Goal: Transaction & Acquisition: Purchase product/service

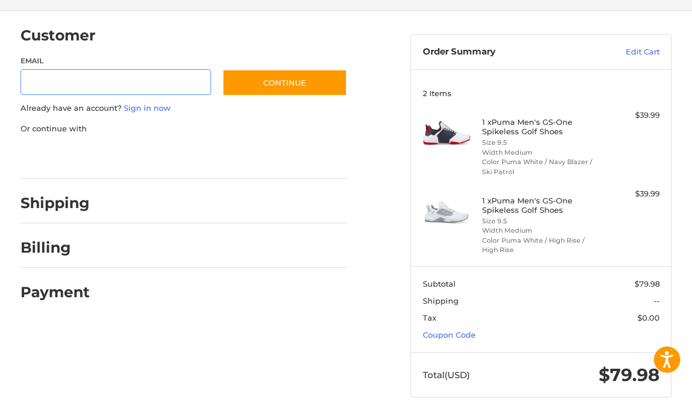
scroll to position [82, 0]
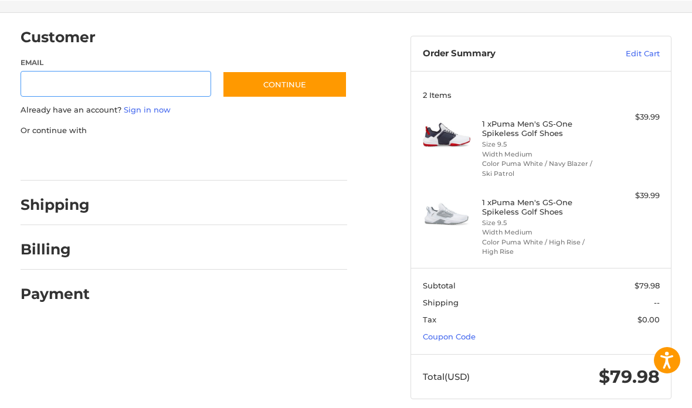
click at [188, 79] on input "Email" at bounding box center [116, 83] width 191 height 26
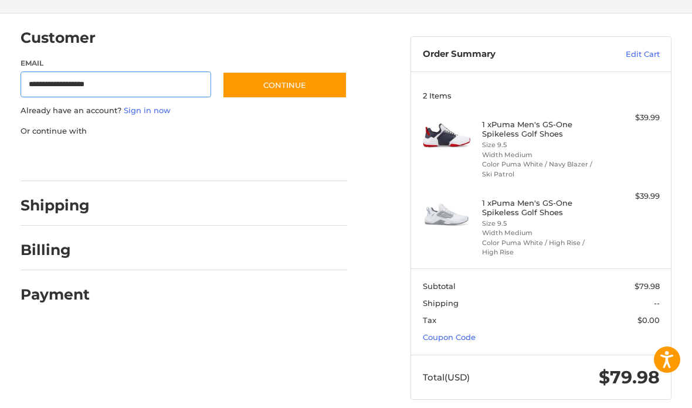
type input "**********"
click at [329, 85] on button "Continue" at bounding box center [284, 85] width 125 height 27
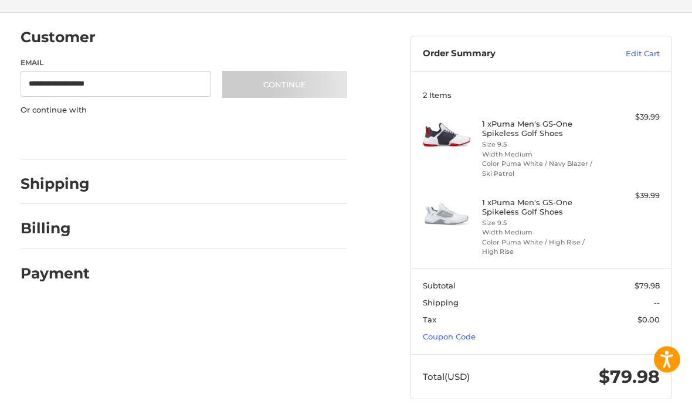
scroll to position [81, 0]
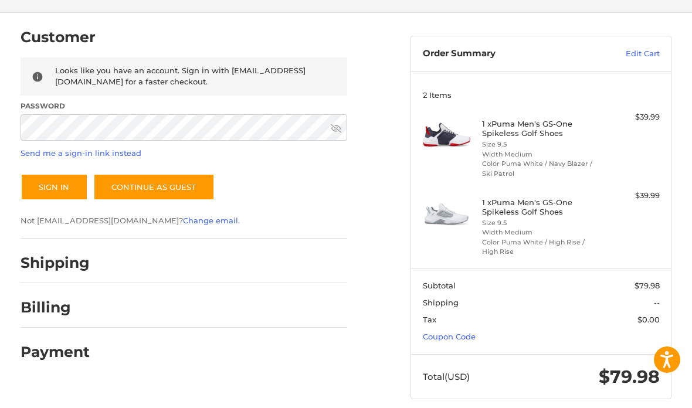
click at [358, 249] on ol "Customer Returning Customer Looks like you have an account. Sign in with [EMAIL…" at bounding box center [207, 192] width 373 height 359
click at [75, 188] on button "Sign In" at bounding box center [54, 187] width 67 height 27
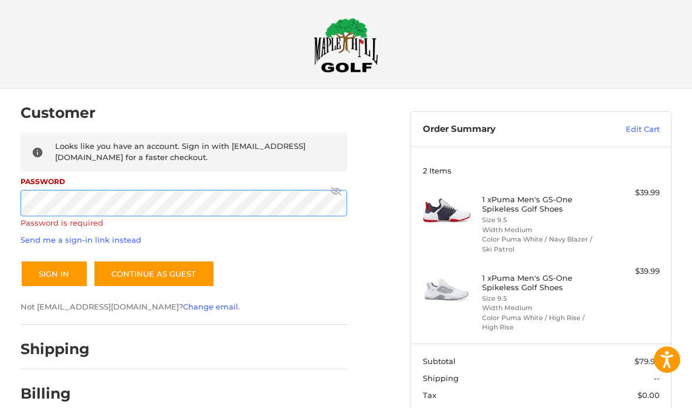
scroll to position [0, 0]
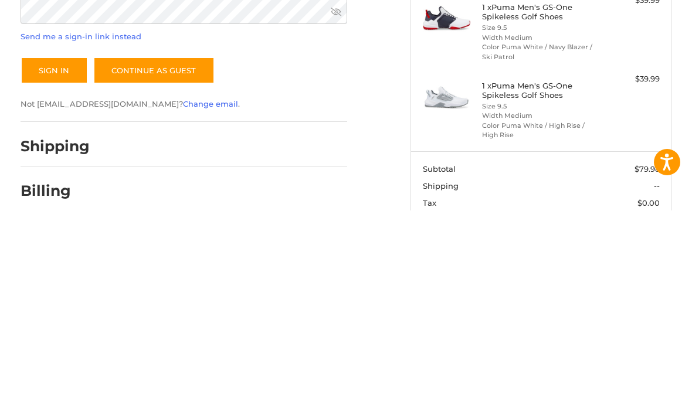
click at [65, 255] on button "Sign In" at bounding box center [54, 268] width 67 height 27
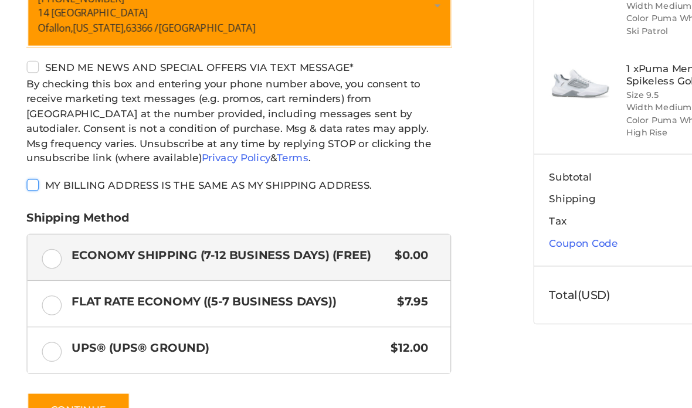
scroll to position [184, 0]
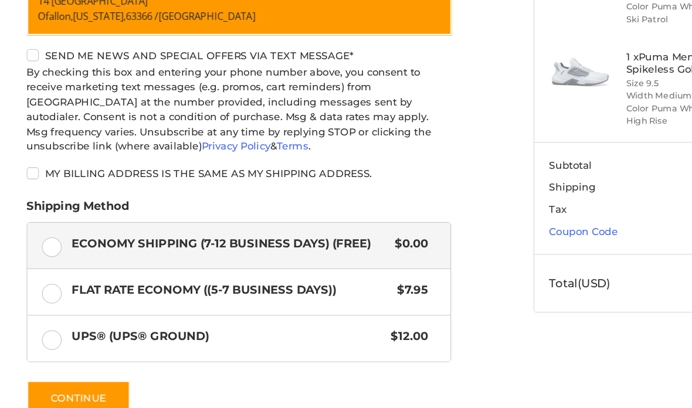
click at [83, 349] on button "Continue" at bounding box center [61, 362] width 80 height 27
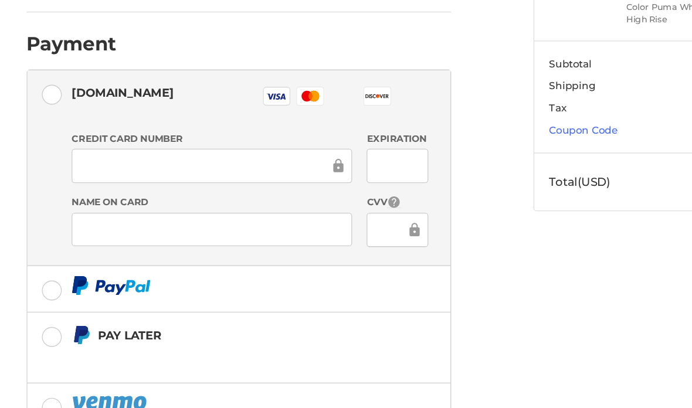
scroll to position [268, 0]
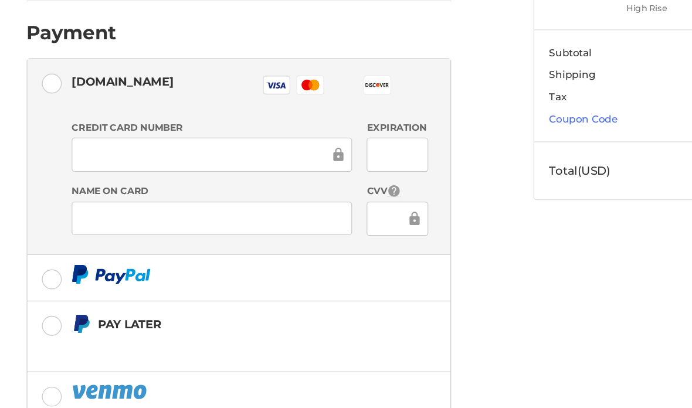
click at [43, 255] on label at bounding box center [184, 272] width 326 height 35
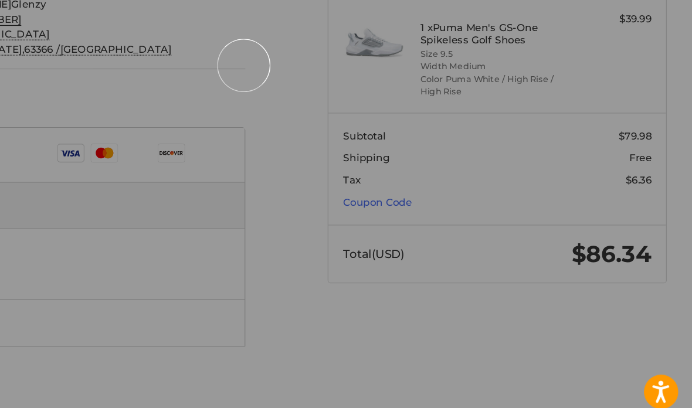
scroll to position [208, 0]
